Goal: Task Accomplishment & Management: Manage account settings

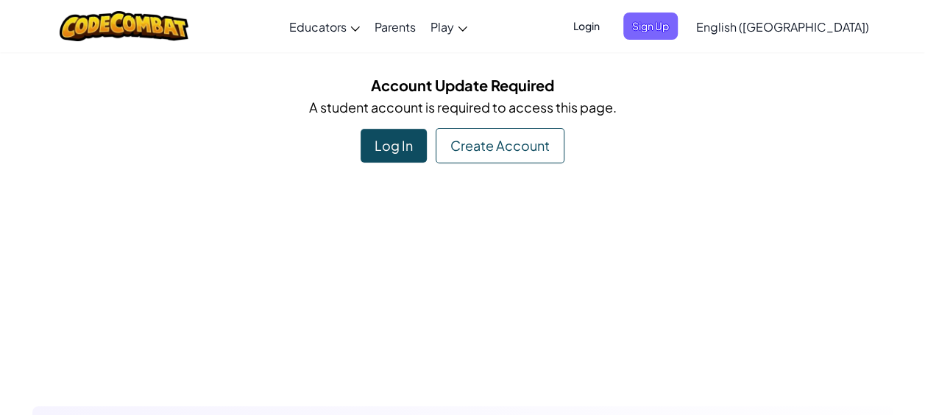
click at [609, 37] on span "Login" at bounding box center [586, 26] width 44 height 27
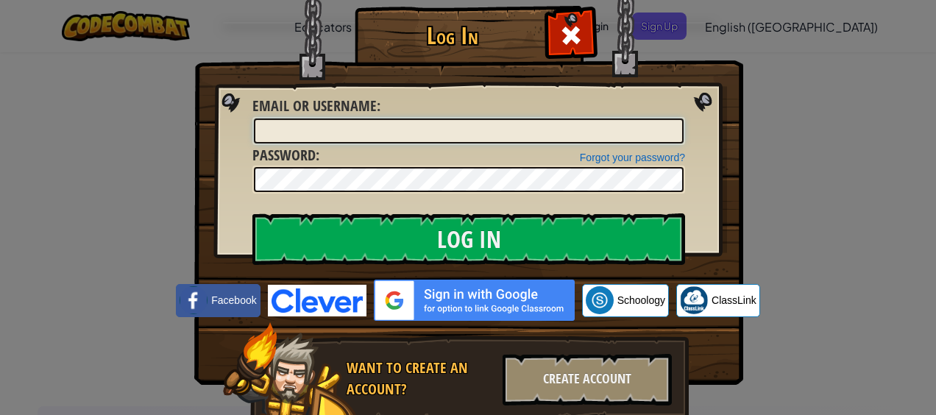
type input "AlbertaT"
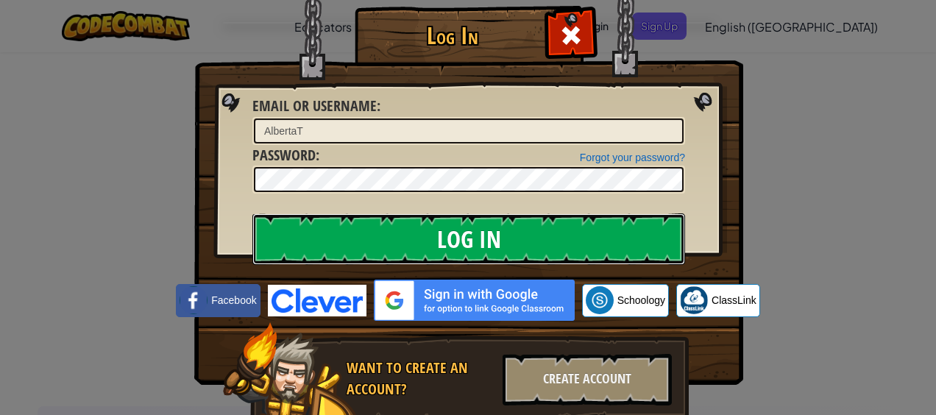
click at [427, 230] on input "Log In" at bounding box center [468, 239] width 433 height 52
click at [445, 240] on input "Log In" at bounding box center [468, 239] width 433 height 52
